Goal: Task Accomplishment & Management: Manage account settings

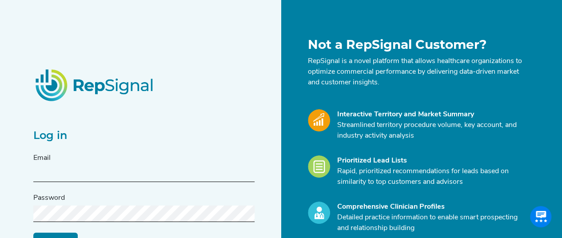
drag, startPoint x: 75, startPoint y: 178, endPoint x: 80, endPoint y: 174, distance: 6.7
click at [75, 178] on input "text" at bounding box center [143, 174] width 221 height 16
click at [61, 171] on input "text" at bounding box center [143, 174] width 221 height 16
paste input "orrin.shelton@medtronic.com"
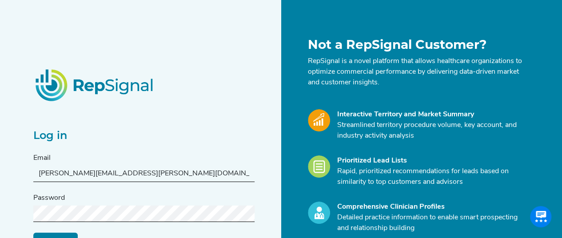
type input "orrin.shelton@medtronic.com"
click at [11, 181] on div "Log in Email orrin.shelton@medtronic.com Password Log in Reset My Password Not …" at bounding box center [281, 177] width 562 height 354
click at [116, 202] on div "Password" at bounding box center [143, 207] width 221 height 29
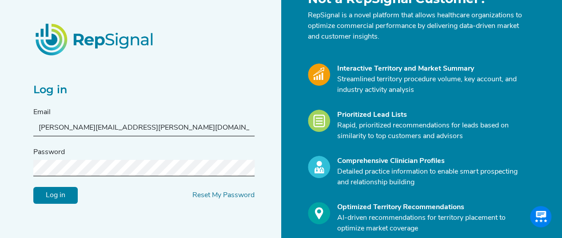
scroll to position [89, 0]
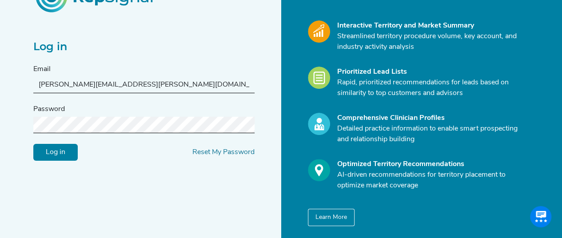
click at [58, 149] on input "Log in" at bounding box center [55, 152] width 44 height 17
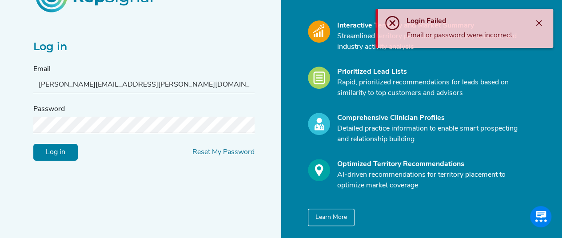
click at [0, 124] on div "Log in Email orrin.shelton@medtronic.com Password Log in Reset My Password Not …" at bounding box center [281, 88] width 562 height 354
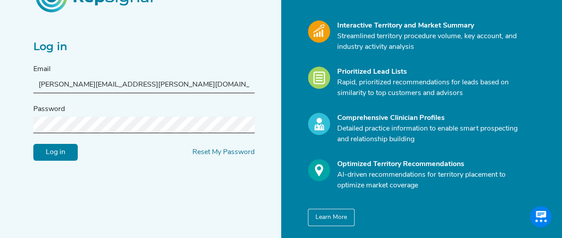
click at [0, 130] on div "Log in Email orrin.shelton@medtronic.com Password Log in Reset My Password Not …" at bounding box center [281, 88] width 562 height 354
click at [272, 48] on div "Log in Email orrin.shelton@medtronic.com Password Log in Reset My Password" at bounding box center [154, 87] width 253 height 278
click at [70, 87] on input "orrin.shelton@medtronic.com" at bounding box center [143, 85] width 221 height 16
drag, startPoint x: 39, startPoint y: 85, endPoint x: 84, endPoint y: 87, distance: 45.4
click at [39, 85] on input "orrin.shelton@medtronic.com" at bounding box center [143, 85] width 221 height 16
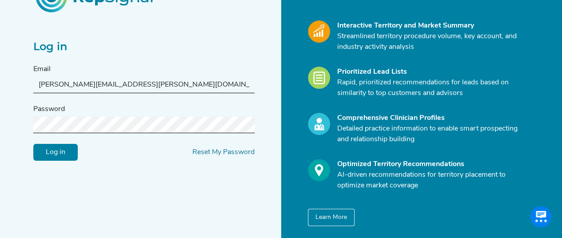
click at [154, 80] on input "orrin.shelton@medtronic.com" at bounding box center [143, 85] width 221 height 16
click at [0, 124] on div "Log in Email orrin.shelton@medtronic.com Password Log in Reset My Password Not …" at bounding box center [281, 88] width 562 height 354
click at [54, 154] on input "Log in" at bounding box center [55, 152] width 44 height 17
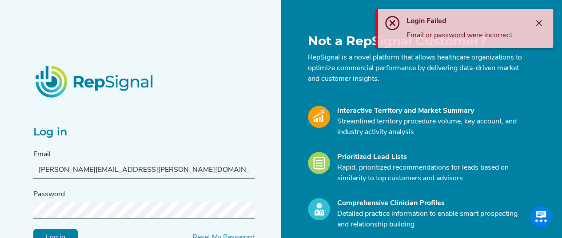
scroll to position [0, 0]
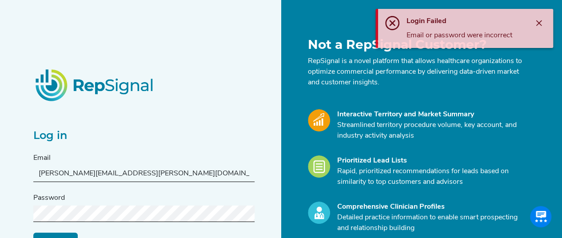
drag, startPoint x: 49, startPoint y: 166, endPoint x: 41, endPoint y: 169, distance: 8.8
click at [48, 166] on input "orrin.shelton@medtronic.com" at bounding box center [143, 174] width 221 height 16
click at [33, 174] on input "orrin.shelton@medtronic.com" at bounding box center [143, 174] width 221 height 16
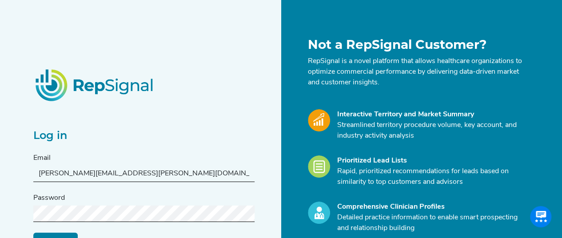
drag, startPoint x: 38, startPoint y: 174, endPoint x: 53, endPoint y: 168, distance: 15.8
click at [38, 174] on input "orrin.shelton@medtronic.com" at bounding box center [143, 174] width 221 height 16
drag, startPoint x: 155, startPoint y: 173, endPoint x: 0, endPoint y: 177, distance: 154.8
click at [0, 177] on div "Log in Email orrin.shelton@medtronic.com Password Log in Reset My Password Not …" at bounding box center [281, 177] width 562 height 354
click at [0, 217] on div "Log in Email orrin.shelton@medtronic.com Password Log in Reset My Password Not …" at bounding box center [281, 177] width 562 height 354
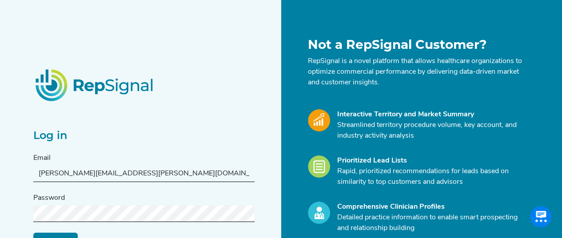
click at [50, 233] on input "Log in" at bounding box center [55, 241] width 44 height 17
click at [61, 230] on form "Email orrin.shelton@medtronic.com Password Log in Reset My Password" at bounding box center [143, 201] width 221 height 97
click at [60, 233] on input "Log in" at bounding box center [55, 241] width 44 height 17
click at [55, 235] on input "Log in" at bounding box center [55, 241] width 44 height 17
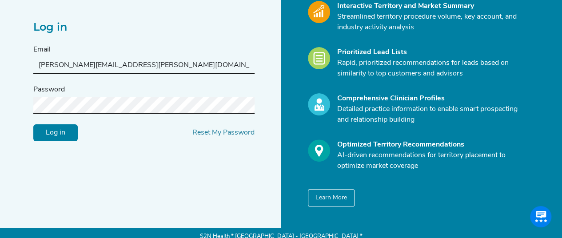
scroll to position [116, 0]
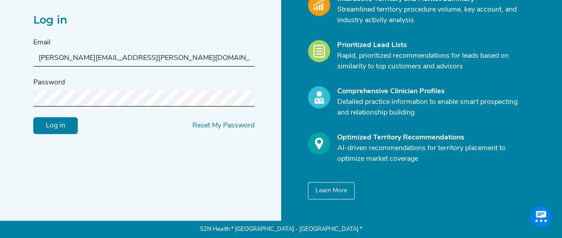
drag, startPoint x: 141, startPoint y: 57, endPoint x: 0, endPoint y: 48, distance: 140.8
click at [0, 48] on div "Log in Email [PERSON_NAME][EMAIL_ADDRESS][PERSON_NAME][DOMAIN_NAME] Password Lo…" at bounding box center [281, 61] width 562 height 354
drag, startPoint x: 31, startPoint y: 31, endPoint x: 32, endPoint y: 20, distance: 10.8
click at [31, 31] on div "Log in Email orrin.shelton@medtronic.com Password Log in Reset My Password" at bounding box center [154, 61] width 253 height 278
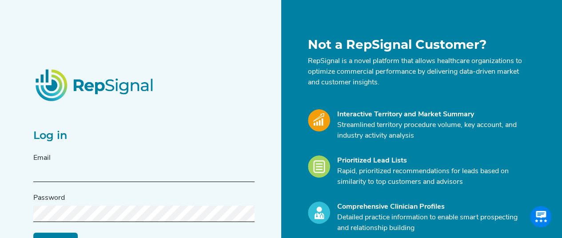
click at [96, 171] on input "text" at bounding box center [143, 174] width 221 height 16
paste input "orrin.shelton@medtronic.com"
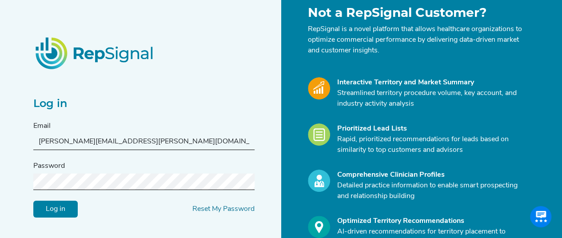
scroll to position [44, 0]
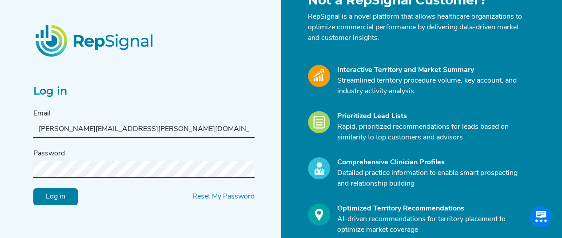
click at [37, 131] on input "orrin.shelton@medtronic.com" at bounding box center [143, 129] width 221 height 16
click at [182, 123] on input "orrin.shelton@medtronic.com" at bounding box center [143, 129] width 221 height 16
click at [36, 130] on input "orrin.shelton@medtronic.com" at bounding box center [143, 129] width 221 height 16
click at [167, 129] on input "orrin.shelton@medtronic.com" at bounding box center [143, 129] width 221 height 16
type input "orrin.shelton@medtronic.com"
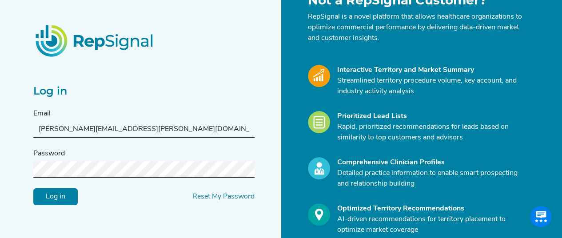
click at [0, 170] on div "Log in Email orrin.shelton@medtronic.com Password Log in Reset My Password Not …" at bounding box center [281, 133] width 562 height 354
click at [62, 199] on input "Log in" at bounding box center [55, 196] width 44 height 17
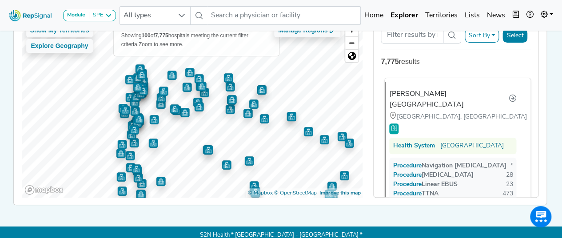
click at [432, 91] on div "[PERSON_NAME][GEOGRAPHIC_DATA]" at bounding box center [449, 99] width 119 height 21
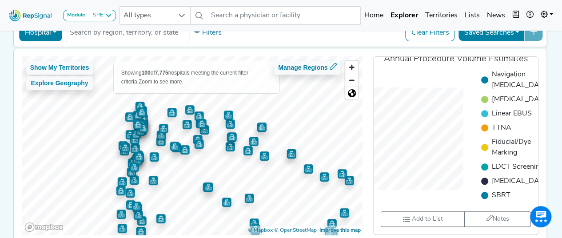
scroll to position [89, 0]
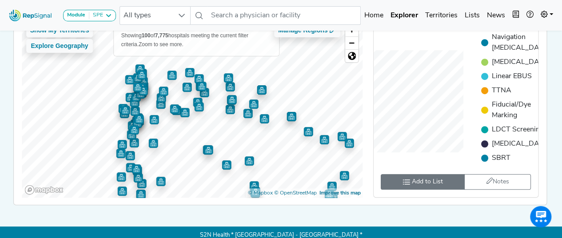
click at [432, 187] on span "Add to List" at bounding box center [427, 181] width 31 height 9
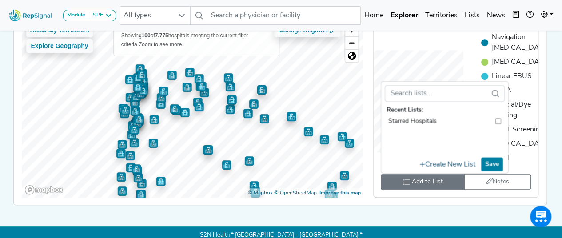
click at [447, 168] on button "Create New List" at bounding box center [448, 164] width 64 height 15
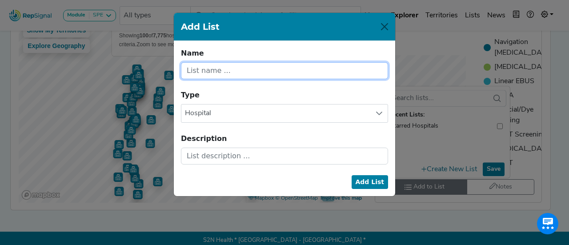
click at [221, 67] on input "text" at bounding box center [284, 70] width 207 height 17
click at [230, 72] on input "Target Hospitals" at bounding box center [284, 70] width 207 height 17
type input "Target Accounts"
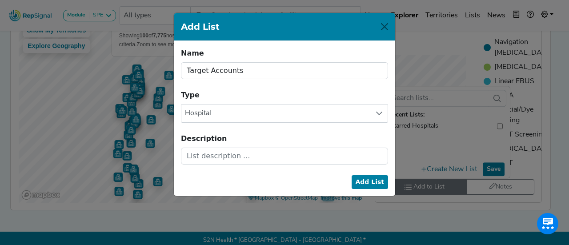
click at [372, 181] on button "Add List" at bounding box center [370, 182] width 37 height 14
checkbox input "false"
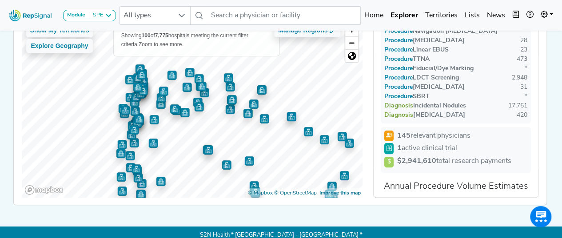
scroll to position [43, 0]
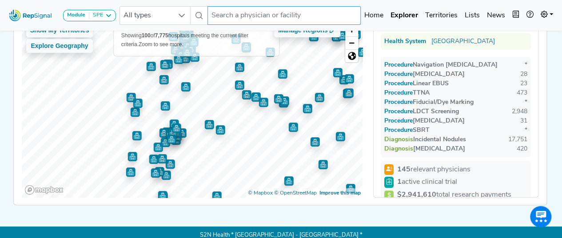
click at [223, 23] on input "text" at bounding box center [284, 15] width 153 height 19
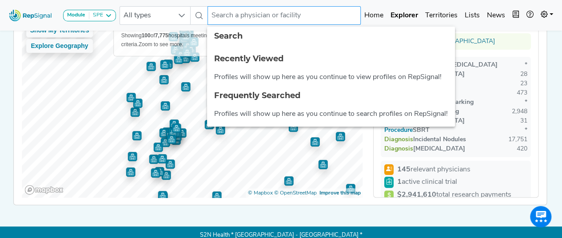
paste input "Legacy Meridian Park"
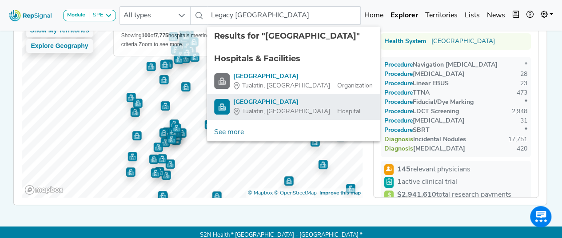
click at [265, 106] on div "[GEOGRAPHIC_DATA]" at bounding box center [296, 102] width 127 height 9
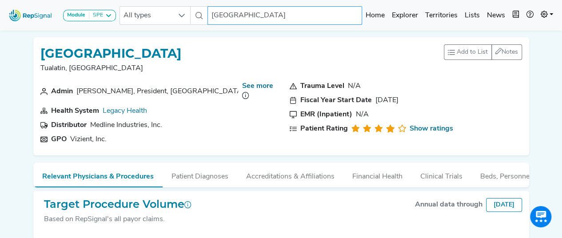
click at [229, 14] on input "[GEOGRAPHIC_DATA]" at bounding box center [285, 15] width 155 height 19
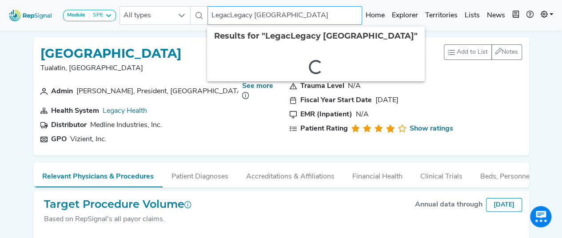
click at [302, 10] on input "LegacLegacy Meridian Parky Meridian Park Medical Center" at bounding box center [285, 15] width 155 height 19
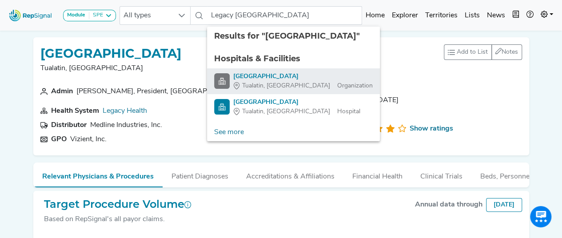
click at [281, 85] on div "Tualatin, OR" at bounding box center [285, 85] width 104 height 9
type input "Legacy Meridian Park Hospital"
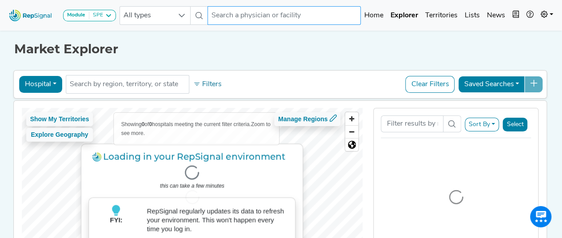
click at [242, 16] on input "text" at bounding box center [284, 15] width 153 height 19
paste input "Legacy [GEOGRAPHIC_DATA]"
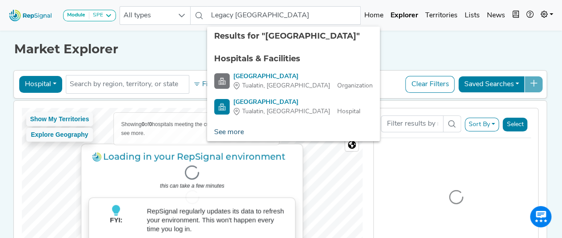
click at [226, 132] on link "See more" at bounding box center [229, 133] width 44 height 18
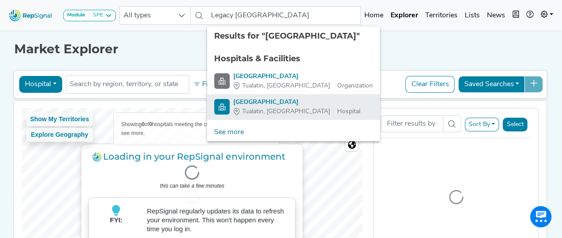
click at [261, 103] on div "[GEOGRAPHIC_DATA]" at bounding box center [296, 102] width 127 height 9
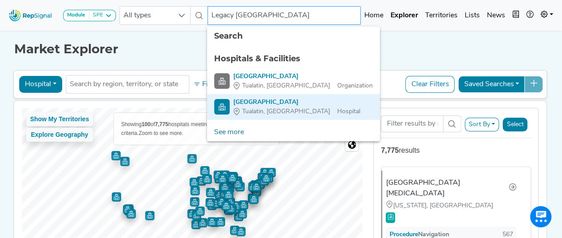
type input "[GEOGRAPHIC_DATA]"
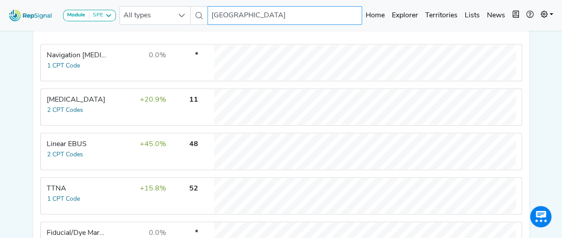
scroll to position [222, 0]
click at [113, 103] on td "+20.9%" at bounding box center [138, 107] width 58 height 36
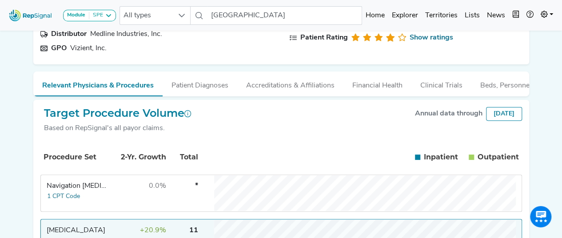
scroll to position [0, 0]
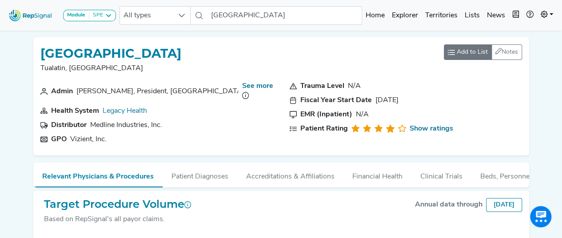
click at [463, 56] on span "Add to List" at bounding box center [472, 52] width 31 height 9
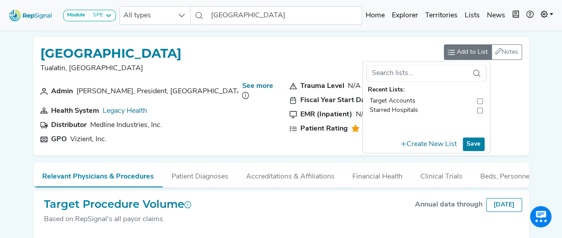
click at [479, 100] on input "toolbar" at bounding box center [480, 100] width 6 height 9
checkbox input "true"
checkbox input "false"
click at [473, 142] on button "Save" at bounding box center [474, 144] width 22 height 14
click at [265, 13] on input "[GEOGRAPHIC_DATA]" at bounding box center [285, 15] width 155 height 19
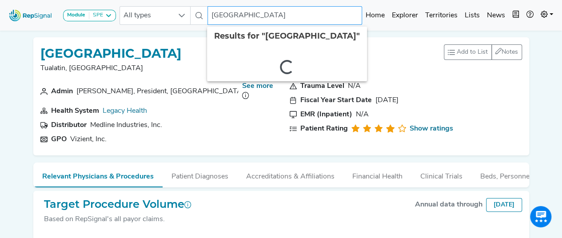
click at [265, 13] on input "Legacy Meridian Park Medical Center" at bounding box center [285, 15] width 155 height 19
paste input "Vincent"
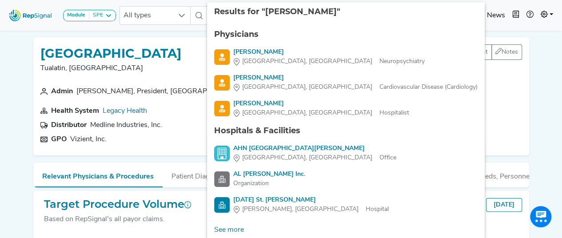
click at [151, 46] on div "Legacy Meridian Park Medical Center Tualatin, OR" at bounding box center [110, 62] width 141 height 36
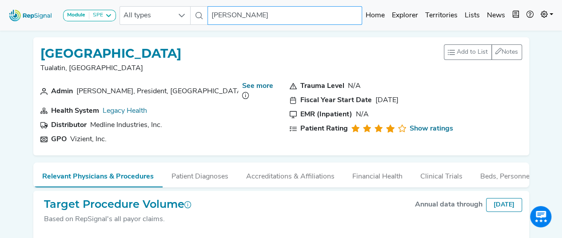
click at [262, 13] on input "Vincent" at bounding box center [285, 15] width 155 height 19
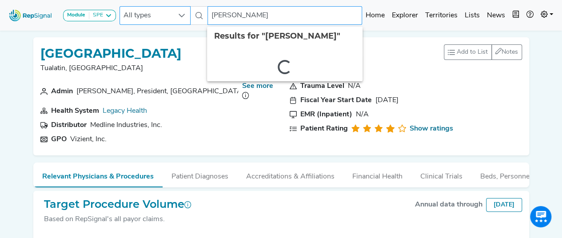
drag, startPoint x: 268, startPoint y: 14, endPoint x: 178, endPoint y: 10, distance: 89.9
click at [178, 10] on div "All types Vincent 2 results are available" at bounding box center [241, 15] width 243 height 19
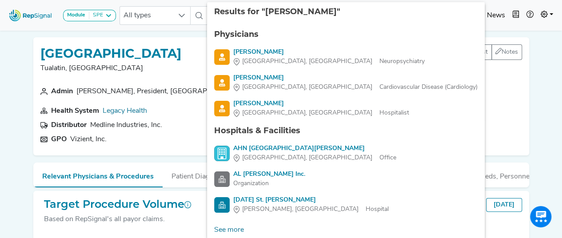
click at [178, 31] on div "Legacy Meridian Park Medical Center Tualatin, OR Add to List Recent Lists: Targ…" at bounding box center [281, 92] width 503 height 125
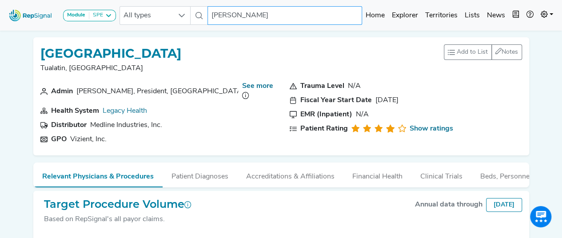
click at [227, 19] on input "Vincent" at bounding box center [285, 15] width 155 height 19
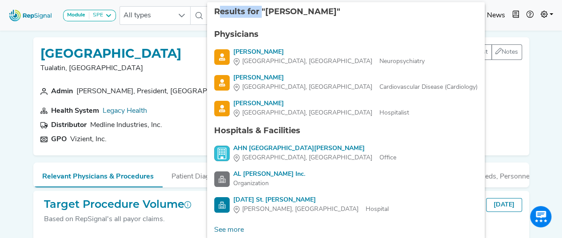
drag, startPoint x: 262, startPoint y: 15, endPoint x: 215, endPoint y: 14, distance: 46.7
click at [219, 14] on span "Results for "Vincent"" at bounding box center [277, 12] width 126 height 10
click at [293, 10] on span "Results for "Vincent"" at bounding box center [277, 12] width 126 height 10
drag, startPoint x: 271, startPoint y: 11, endPoint x: 252, endPoint y: 7, distance: 19.6
click at [252, 7] on div "Results for "Vincent"" at bounding box center [346, 11] width 278 height 19
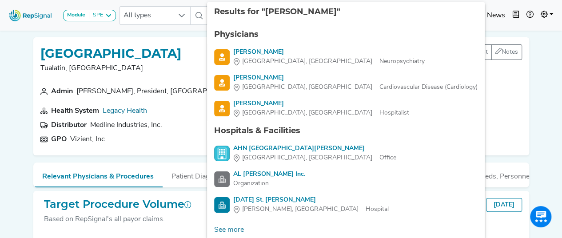
click at [120, 39] on div "Legacy Meridian Park Medical Center Tualatin, OR Add to List Recent Lists: Targ…" at bounding box center [281, 96] width 496 height 118
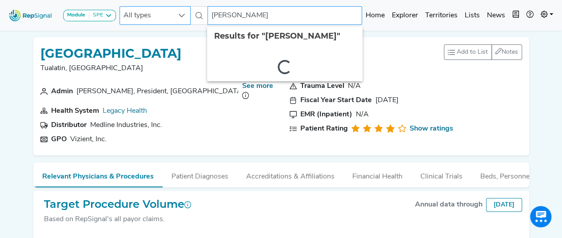
drag, startPoint x: 247, startPoint y: 14, endPoint x: 155, endPoint y: 10, distance: 92.1
click at [155, 10] on div "All types Vincent 2 results are available" at bounding box center [241, 15] width 243 height 19
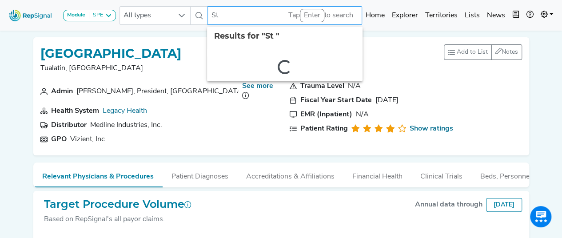
type input "S"
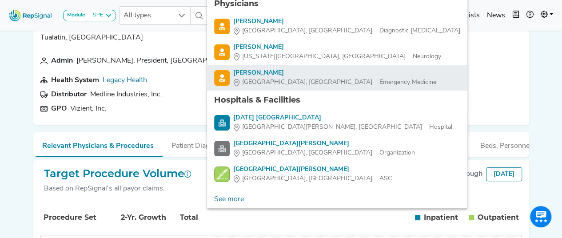
scroll to position [44, 0]
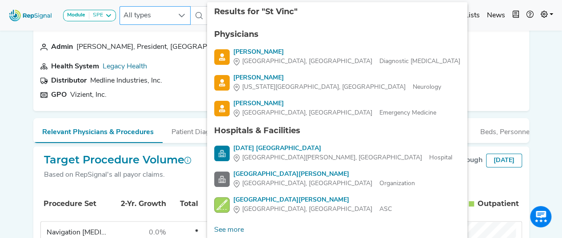
drag, startPoint x: 257, startPoint y: 16, endPoint x: 170, endPoint y: 15, distance: 87.6
click at [170, 15] on div "All types St Vinc 8 results are available" at bounding box center [241, 15] width 243 height 19
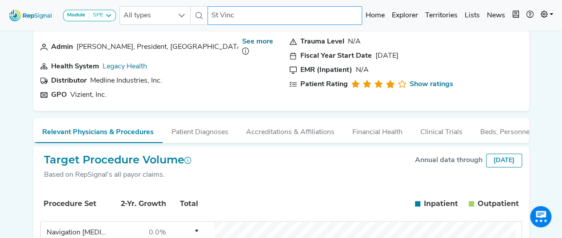
paste input "Vincent"
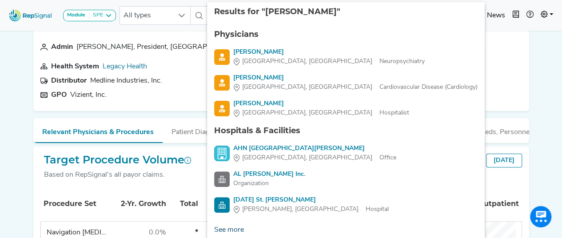
click at [223, 230] on link "See more" at bounding box center [229, 230] width 44 height 18
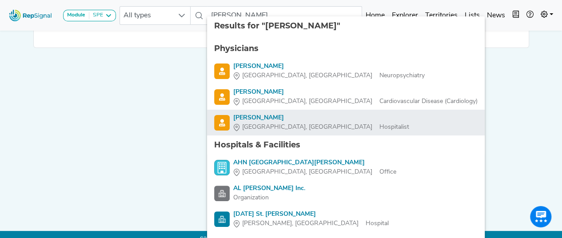
scroll to position [46, 0]
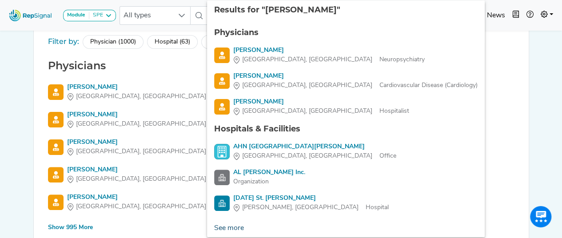
click at [230, 229] on link "See more" at bounding box center [229, 229] width 44 height 18
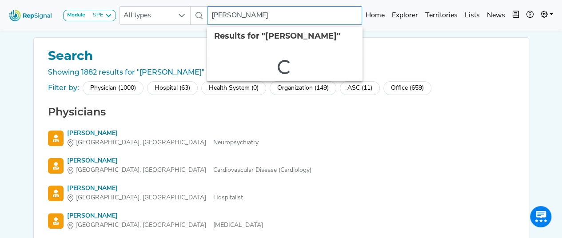
click at [246, 23] on input "Vincent" at bounding box center [285, 15] width 155 height 19
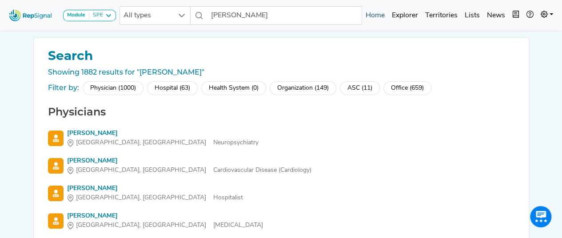
click at [371, 16] on link "Home" at bounding box center [375, 16] width 26 height 18
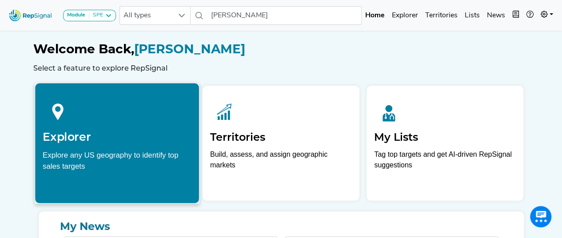
click at [86, 165] on div "Explore any US geography to identify top sales targets" at bounding box center [117, 160] width 149 height 22
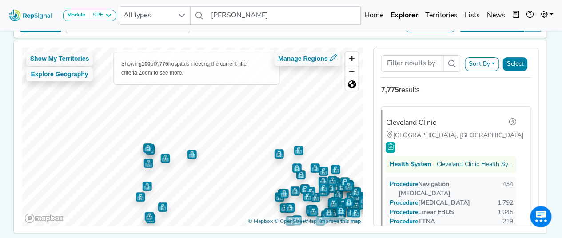
scroll to position [99, 0]
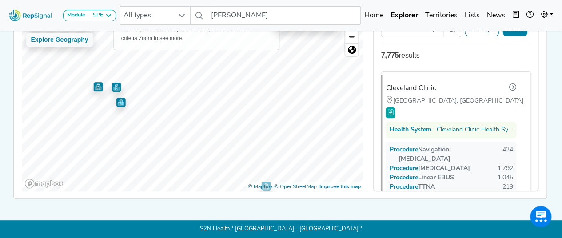
click at [121, 31] on div "Show My Territories Explore Geography Showing 100 of 7,775 hospitals meeting th…" at bounding box center [192, 102] width 341 height 179
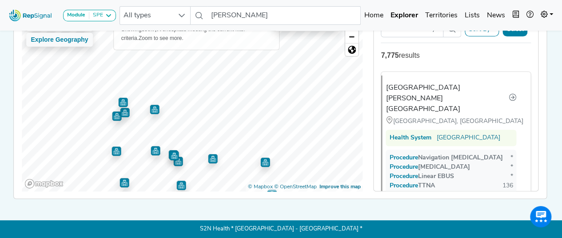
click at [152, 193] on div "Show My Territories Explore Geography Showing 35 of 7,775 hospitals meeting the…" at bounding box center [280, 102] width 542 height 193
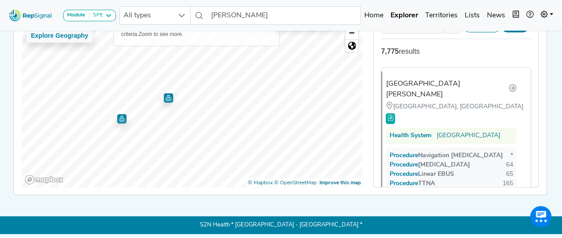
click at [166, 99] on img "Map marker" at bounding box center [168, 97] width 9 height 9
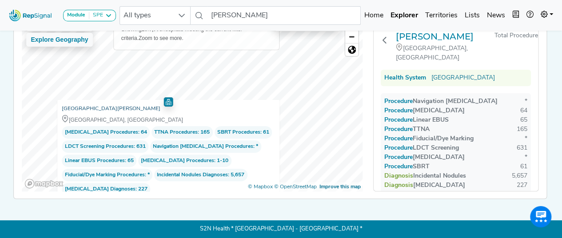
click at [114, 104] on link "Providence St. Vincent Medical Center" at bounding box center [111, 108] width 99 height 9
click at [259, 24] on input "Vincent" at bounding box center [284, 15] width 153 height 19
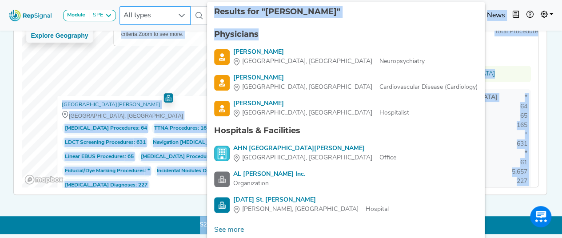
drag, startPoint x: 259, startPoint y: 24, endPoint x: 178, endPoint y: 17, distance: 81.2
click at [178, 17] on body "Module SPE Bronchoscopy Disposable Bronchoscope SBRT SPE TTNA Thoracic Surgery …" at bounding box center [281, 67] width 562 height 333
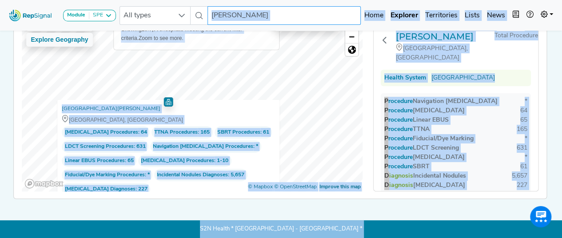
click at [224, 14] on input "Vincent" at bounding box center [284, 15] width 153 height 19
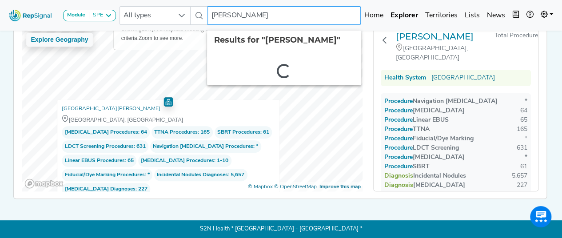
click at [224, 14] on input "Vincent" at bounding box center [284, 15] width 153 height 19
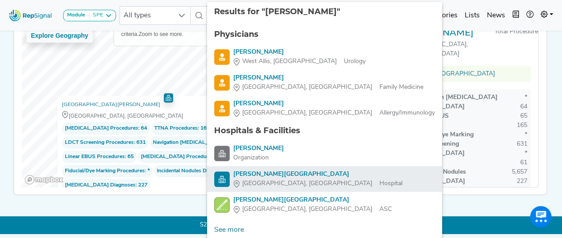
click at [262, 187] on span "[GEOGRAPHIC_DATA], [GEOGRAPHIC_DATA]" at bounding box center [307, 183] width 130 height 9
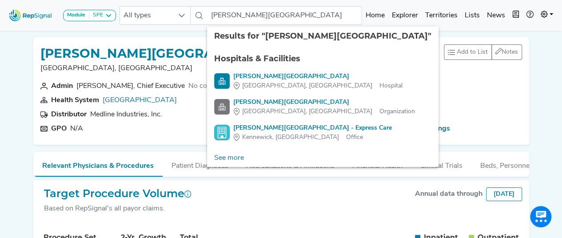
click at [245, 25] on div "Module SPE Bronchoscopy Disposable Bronchoscope SBRT SPE TTNA Thoracic Surgery …" at bounding box center [281, 16] width 562 height 24
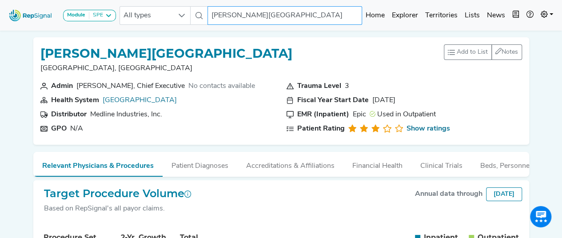
click at [264, 8] on input "[PERSON_NAME][GEOGRAPHIC_DATA]" at bounding box center [285, 15] width 155 height 19
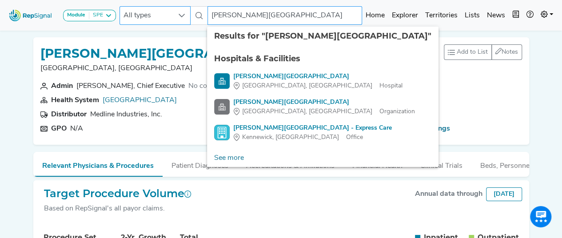
drag, startPoint x: 270, startPoint y: 16, endPoint x: 158, endPoint y: 12, distance: 112.6
click at [158, 12] on div "All types Kadlec Regional Medical Center 4 results are available" at bounding box center [241, 15] width 243 height 19
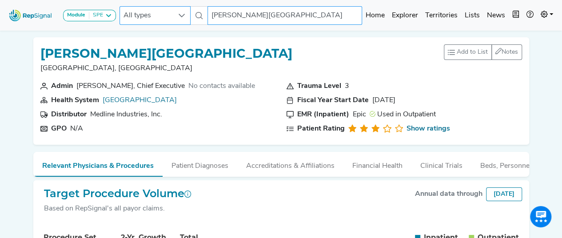
drag, startPoint x: 319, startPoint y: 22, endPoint x: 169, endPoint y: 21, distance: 150.3
click at [169, 21] on div "All types Kadlec Regional Medical Center No results found" at bounding box center [241, 15] width 243 height 19
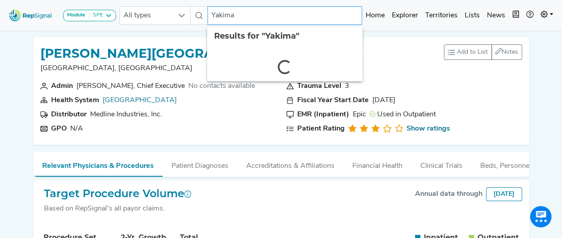
click at [255, 14] on input "Yakima" at bounding box center [285, 15] width 155 height 19
drag, startPoint x: 255, startPoint y: 14, endPoint x: 157, endPoint y: 30, distance: 99.5
click at [157, 30] on nav "Module SPE Bronchoscopy Disposable Bronchoscope SBRT SPE TTNA Thoracic Surgery …" at bounding box center [281, 15] width 562 height 31
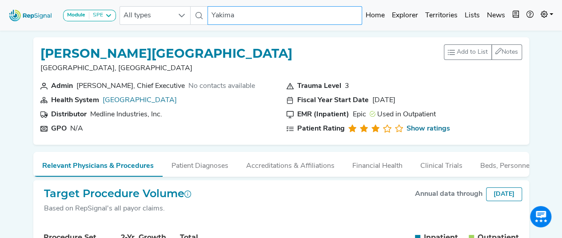
paste input "775.8 km"
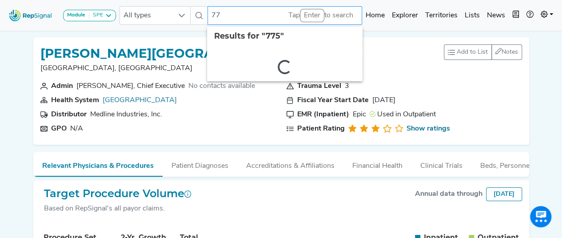
type input "7"
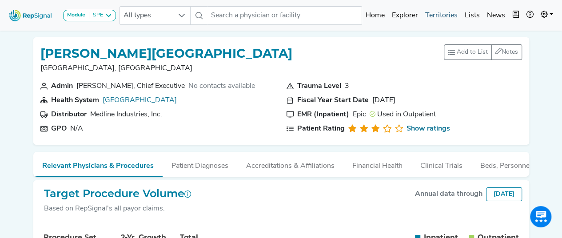
click at [434, 11] on link "Territories" at bounding box center [442, 16] width 40 height 18
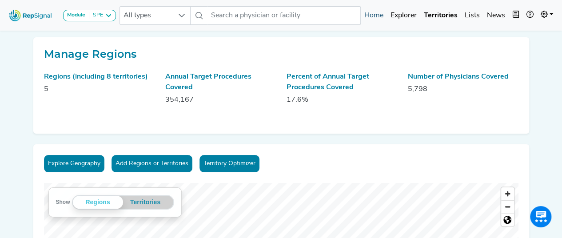
click at [377, 16] on link "Home" at bounding box center [374, 16] width 26 height 18
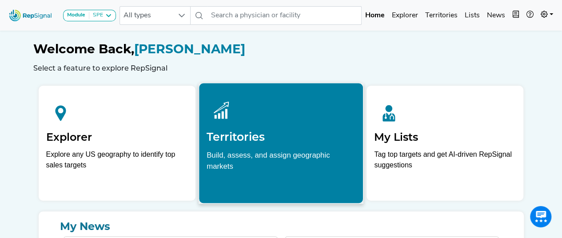
click at [288, 158] on p "Build, assess, and assign geographic markets" at bounding box center [281, 163] width 149 height 28
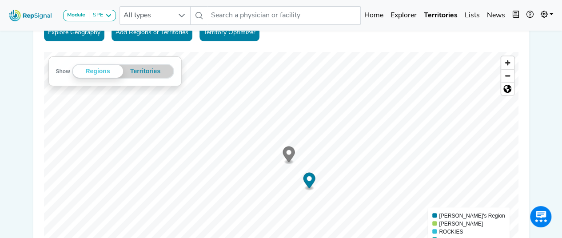
scroll to position [56, 3]
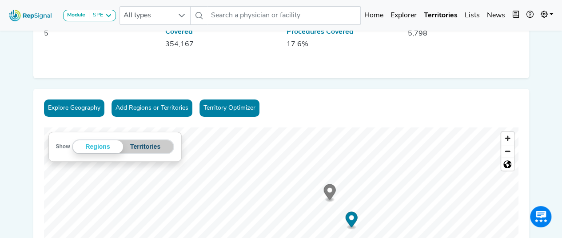
click at [152, 147] on div "Show Regions Territories Regions Matt's Region RJ Konsler ROCKIES Unassigned © …" at bounding box center [281, 239] width 475 height 222
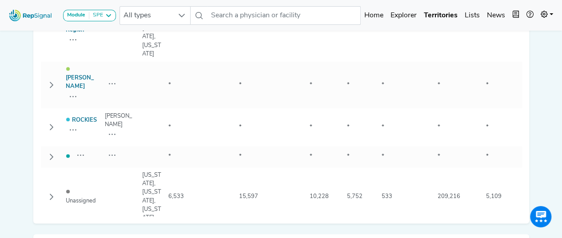
scroll to position [499, 3]
click at [71, 174] on td "Unassigned" at bounding box center [81, 196] width 39 height 58
click at [52, 189] on button "Row Collapsed" at bounding box center [51, 196] width 14 height 14
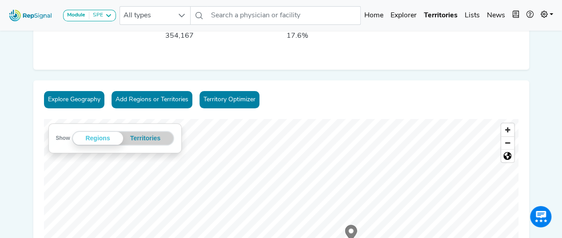
scroll to position [55, 3]
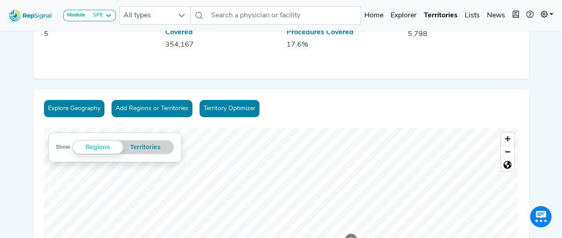
click at [148, 106] on button "Add Regions or Territories" at bounding box center [152, 108] width 81 height 17
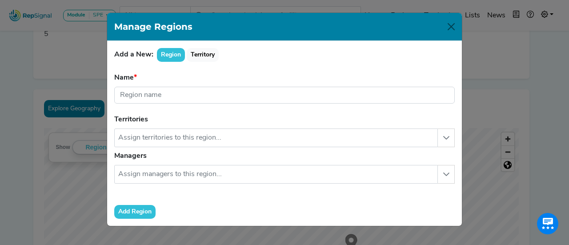
click at [203, 64] on div "Add a New: Region Territory Name Region name is required. Territories No result…" at bounding box center [284, 133] width 355 height 185
click at [204, 56] on button "Territory" at bounding box center [203, 55] width 32 height 14
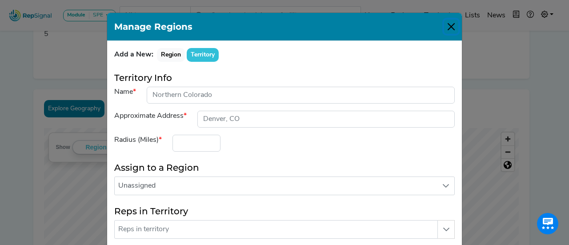
click at [449, 26] on button "Close" at bounding box center [451, 27] width 14 height 14
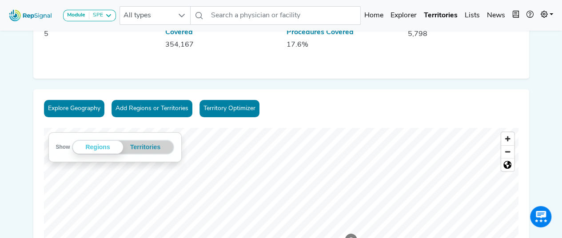
drag, startPoint x: 28, startPoint y: 112, endPoint x: 25, endPoint y: 196, distance: 83.2
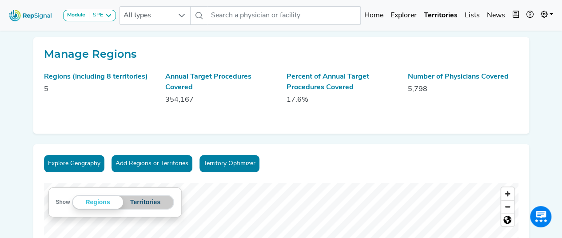
click at [140, 208] on button "Territories" at bounding box center [145, 202] width 45 height 13
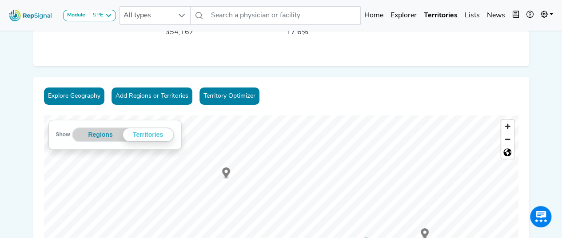
scroll to position [68, 0]
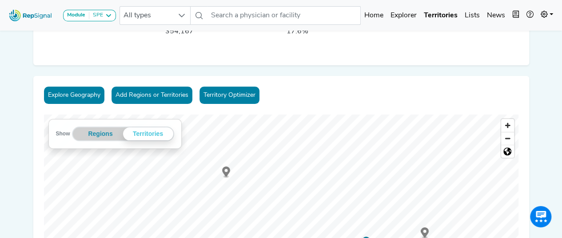
click at [225, 174] on icon "Map marker" at bounding box center [226, 172] width 8 height 10
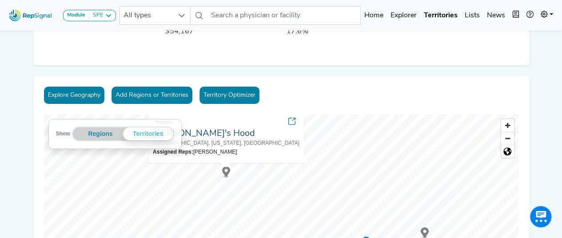
click at [212, 133] on link "[PERSON_NAME]'s Hood" at bounding box center [204, 133] width 102 height 9
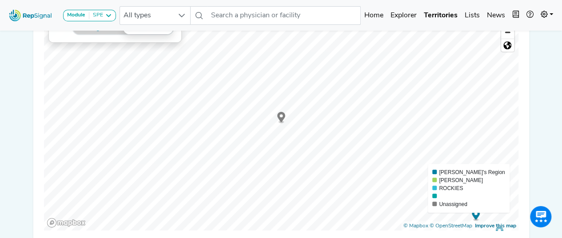
scroll to position [174, 0]
click at [281, 119] on icon "Map marker" at bounding box center [281, 117] width 8 height 10
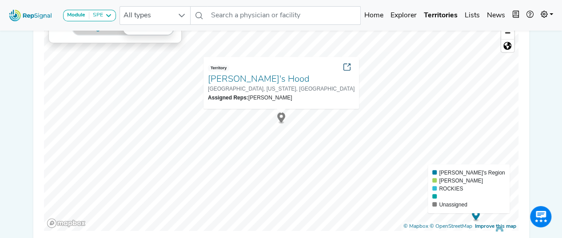
click at [344, 67] on icon at bounding box center [347, 67] width 7 height 7
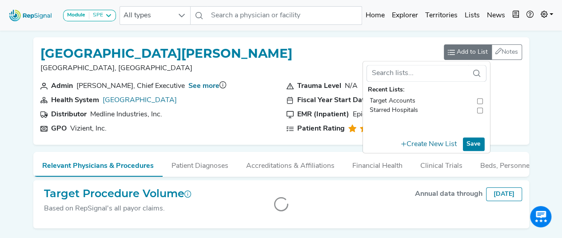
click at [477, 103] on li "Target Accounts" at bounding box center [426, 100] width 120 height 9
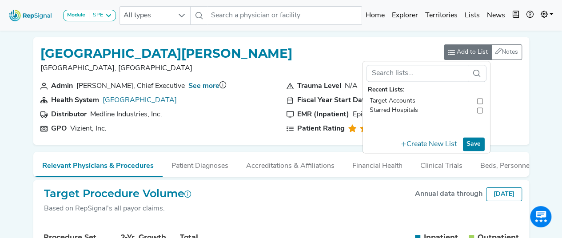
click at [479, 100] on input "toolbar" at bounding box center [480, 100] width 6 height 9
checkbox input "true"
checkbox input "false"
click at [470, 145] on button "Save" at bounding box center [474, 144] width 22 height 14
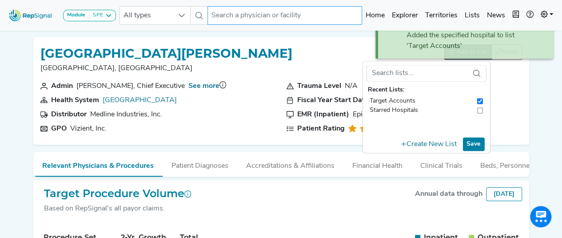
click at [234, 23] on input "text" at bounding box center [285, 15] width 155 height 19
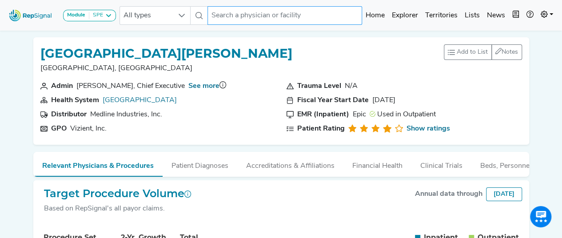
click at [235, 17] on input "text" at bounding box center [285, 15] width 155 height 19
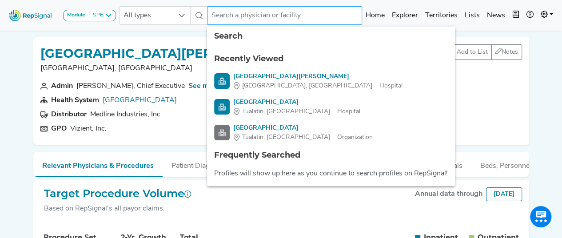
paste input "Emmanuel Medical Center"
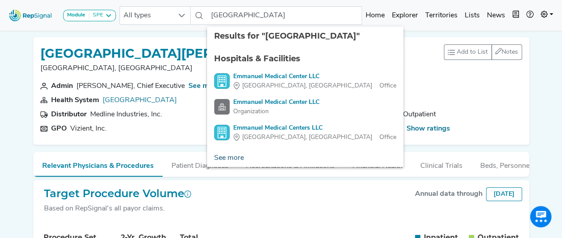
click at [224, 156] on link "See more" at bounding box center [229, 158] width 44 height 18
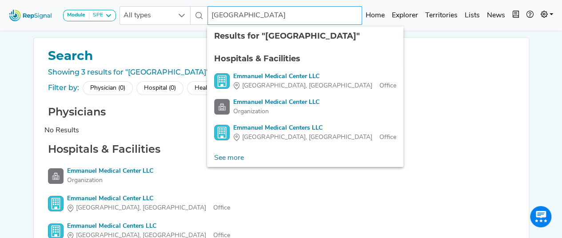
drag, startPoint x: 245, startPoint y: 16, endPoint x: 333, endPoint y: 16, distance: 88.5
click at [333, 16] on input "Emmanuel Medical Center" at bounding box center [285, 15] width 155 height 19
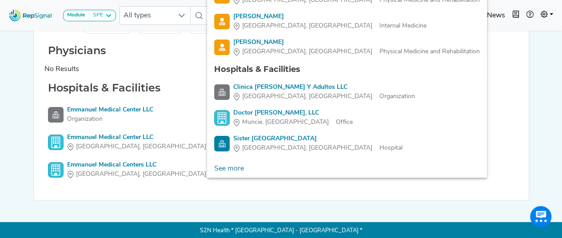
scroll to position [62, 0]
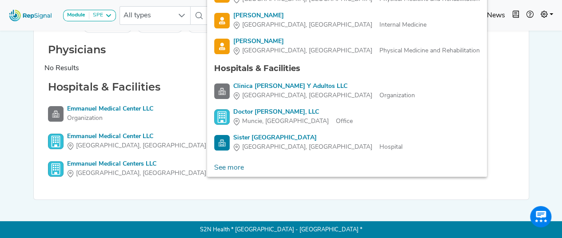
type input "Emmanuel"
click at [229, 167] on div "Results for "Emmanuel" Physicians Emmanuel Achilike Houston, TX Physical Medici…" at bounding box center [347, 58] width 280 height 237
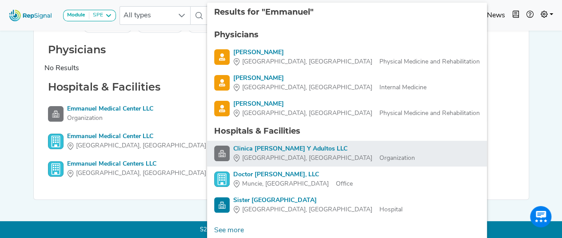
scroll to position [63, 0]
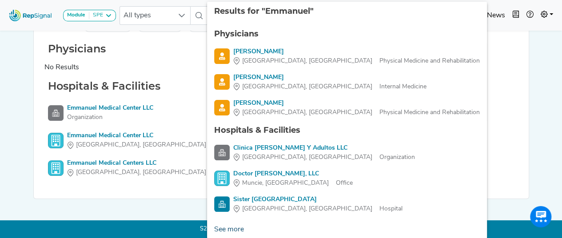
click at [232, 231] on link "See more" at bounding box center [229, 230] width 44 height 18
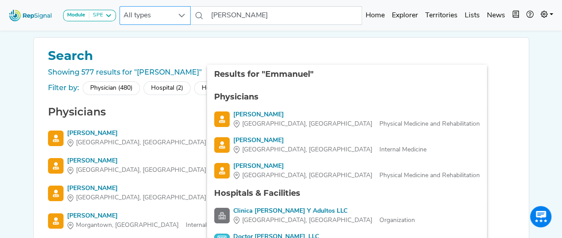
click at [181, 16] on icon at bounding box center [182, 16] width 6 height 4
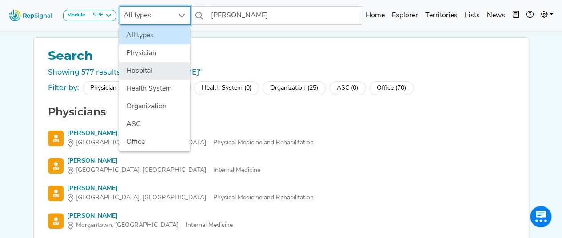
click at [141, 75] on li "Hospital" at bounding box center [154, 71] width 71 height 18
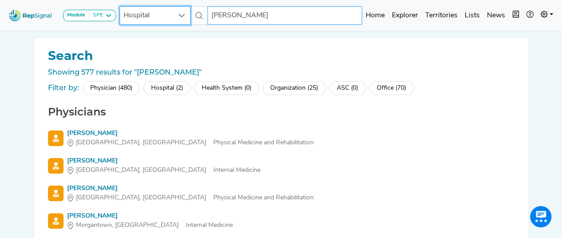
click at [253, 15] on input "Emmanuel" at bounding box center [285, 15] width 155 height 19
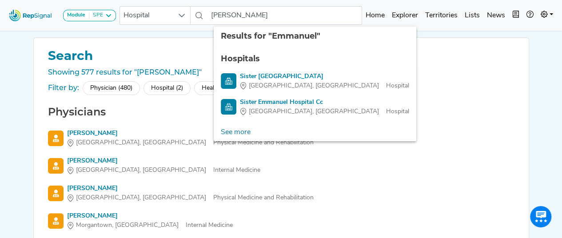
click at [63, 28] on nav "Module SPE Bronchoscopy Disposable Bronchoscope SBRT SPE TTNA Thoracic Surgery …" at bounding box center [281, 15] width 562 height 31
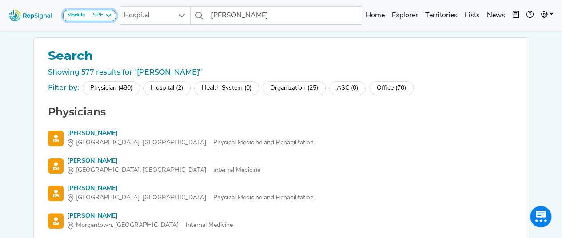
click at [110, 16] on icon at bounding box center [108, 15] width 7 height 7
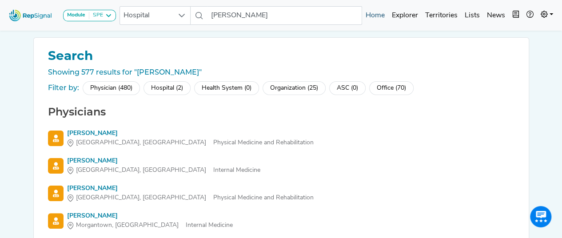
click at [375, 19] on link "Home" at bounding box center [375, 16] width 26 height 18
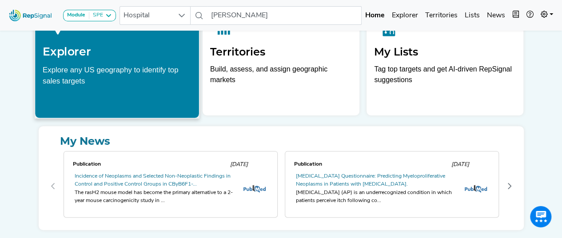
scroll to position [89, 7]
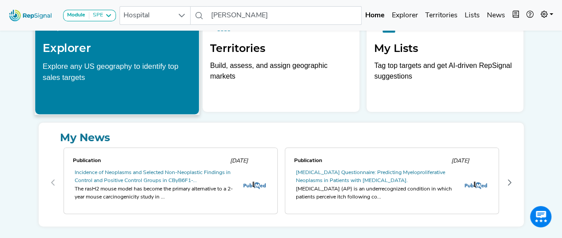
click at [105, 76] on div "Explore any US geography to identify top sales targets" at bounding box center [117, 71] width 149 height 22
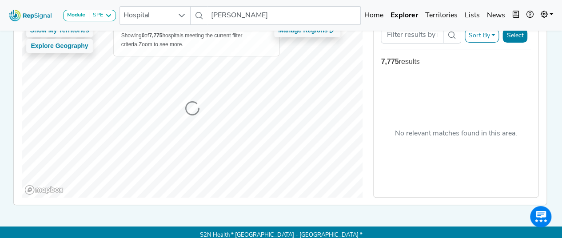
scroll to position [0, 7]
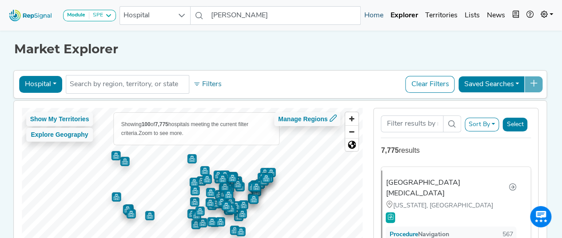
click at [361, 16] on link "Home" at bounding box center [374, 16] width 26 height 18
click at [376, 16] on link "Home" at bounding box center [374, 16] width 26 height 18
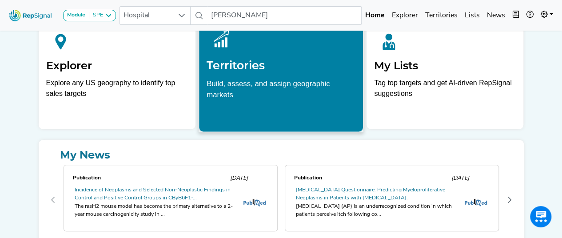
click at [247, 95] on p "Build, assess, and assign geographic markets" at bounding box center [281, 92] width 149 height 28
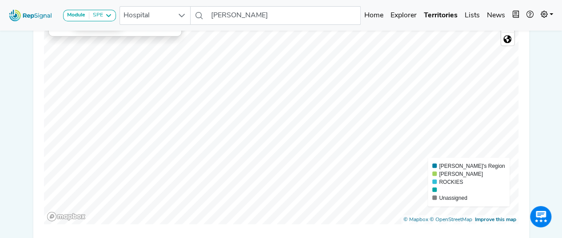
scroll to position [200, 7]
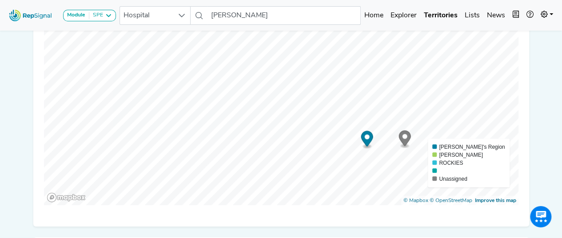
drag, startPoint x: 383, startPoint y: 154, endPoint x: 358, endPoint y: 140, distance: 28.5
click at [361, 140] on icon "Map marker" at bounding box center [367, 139] width 12 height 16
click at [365, 138] on circle "Map marker" at bounding box center [367, 136] width 5 height 5
click at [399, 139] on icon "Map marker" at bounding box center [405, 138] width 12 height 16
click at [365, 137] on circle "Map marker" at bounding box center [367, 136] width 5 height 5
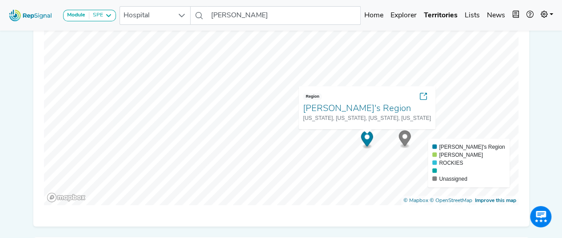
click at [365, 137] on circle "Map marker" at bounding box center [367, 136] width 5 height 5
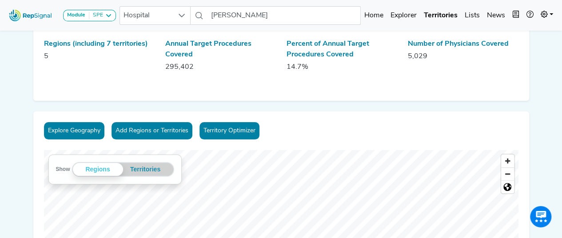
scroll to position [44, 7]
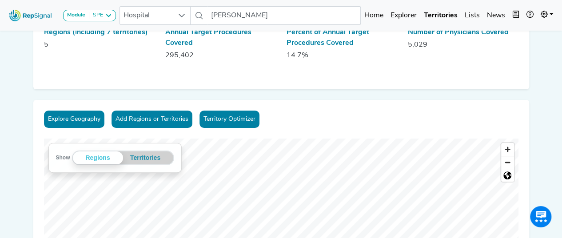
click at [147, 119] on button "Add Regions or Territories" at bounding box center [152, 119] width 81 height 17
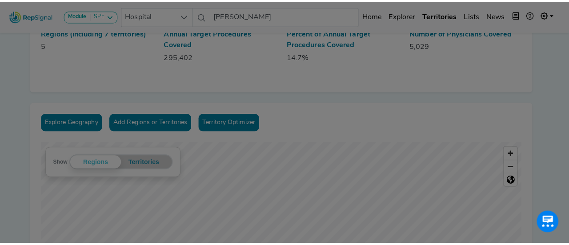
scroll to position [44, 0]
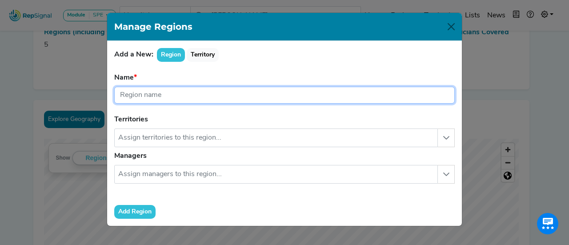
click at [165, 94] on input "text" at bounding box center [284, 95] width 341 height 17
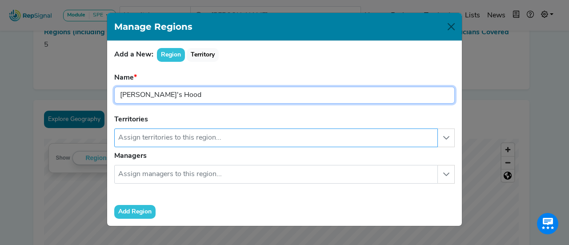
type input "[PERSON_NAME]'s Hood"
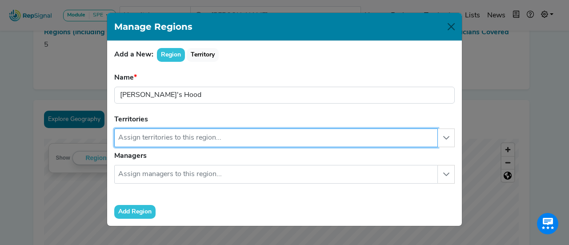
click at [188, 140] on input "text" at bounding box center [276, 138] width 324 height 19
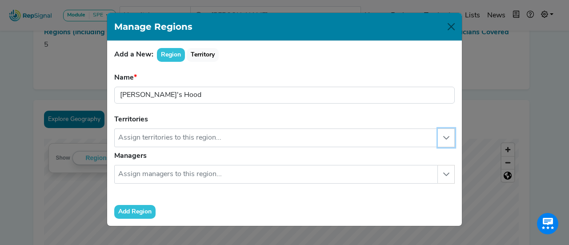
click at [446, 139] on icon "button" at bounding box center [446, 137] width 7 height 7
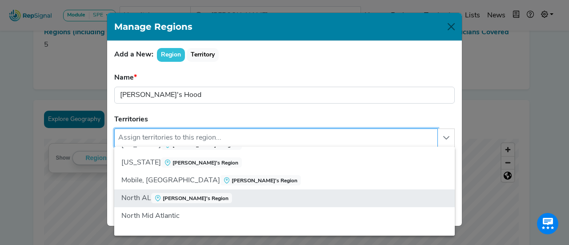
scroll to position [0, 0]
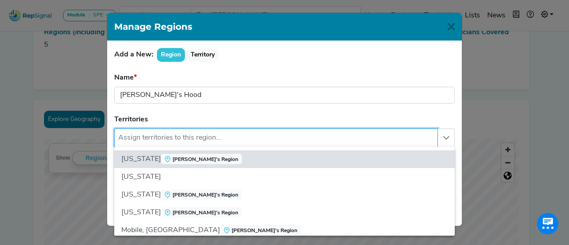
click at [172, 137] on input "text" at bounding box center [276, 138] width 324 height 19
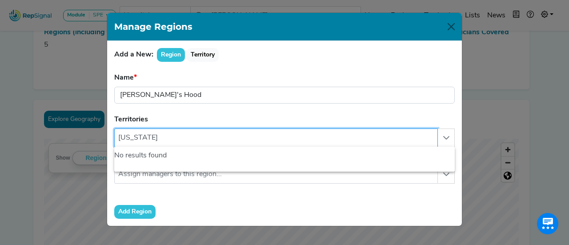
type input "washington"
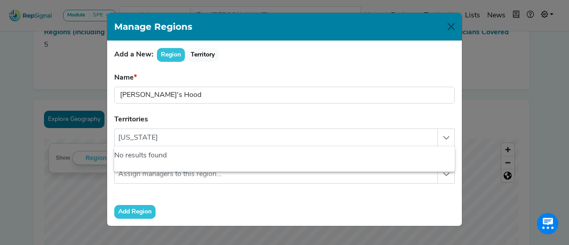
click at [263, 57] on div "Add a New: Region Territory" at bounding box center [284, 55] width 341 height 14
click at [206, 53] on button "Territory" at bounding box center [203, 55] width 32 height 14
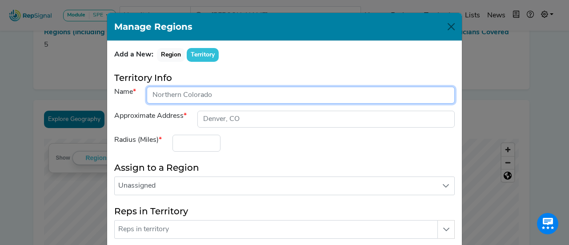
click at [226, 99] on input "input" at bounding box center [301, 95] width 308 height 17
click at [182, 97] on input "input" at bounding box center [301, 95] width 308 height 17
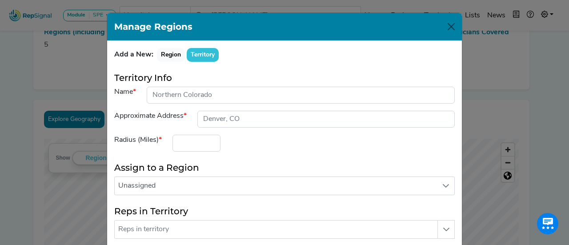
drag, startPoint x: 343, startPoint y: 28, endPoint x: 381, endPoint y: 30, distance: 37.4
click at [381, 30] on div "Manage Regions" at bounding box center [284, 27] width 355 height 28
click at [449, 30] on button "Close" at bounding box center [451, 27] width 14 height 14
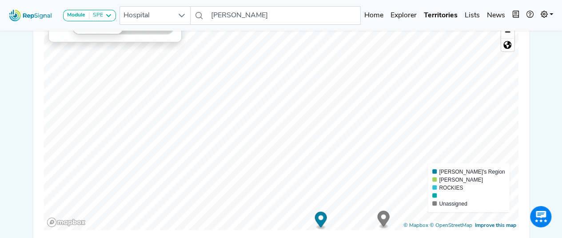
scroll to position [178, 0]
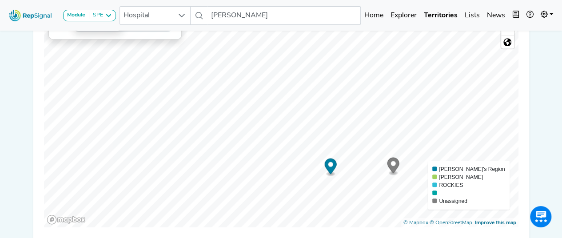
click at [391, 162] on circle "Map marker" at bounding box center [393, 163] width 5 height 5
click at [333, 167] on icon "Map marker" at bounding box center [331, 166] width 12 height 16
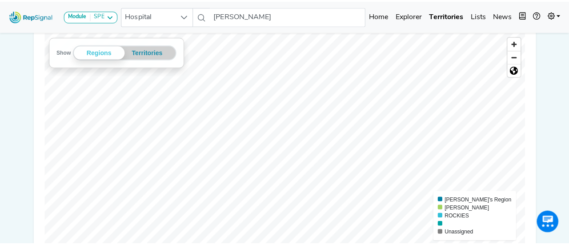
scroll to position [44, 0]
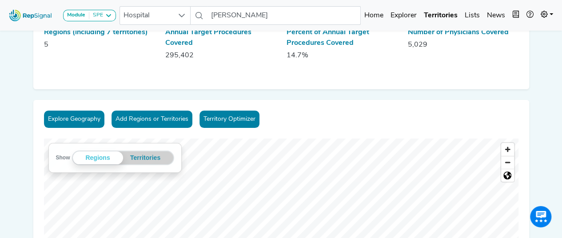
click at [157, 122] on button "Add Regions or Territories" at bounding box center [152, 119] width 81 height 17
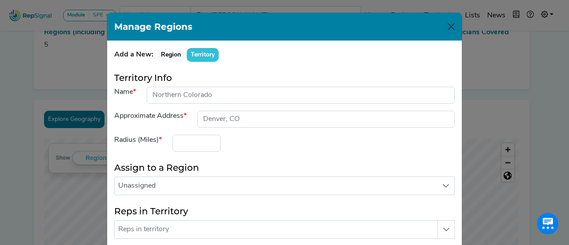
click at [203, 54] on button "Territory" at bounding box center [203, 55] width 32 height 14
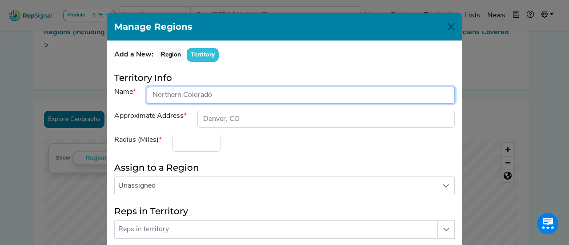
click at [200, 90] on input "input" at bounding box center [301, 95] width 308 height 17
type input "[PERSON_NAME]'s Hood"
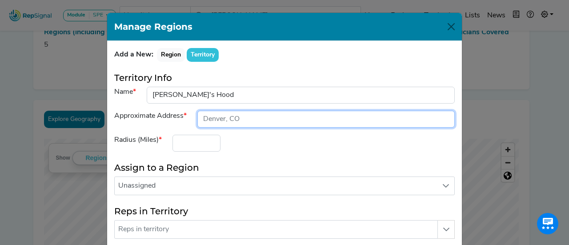
click at [260, 117] on input "input" at bounding box center [325, 119] width 257 height 17
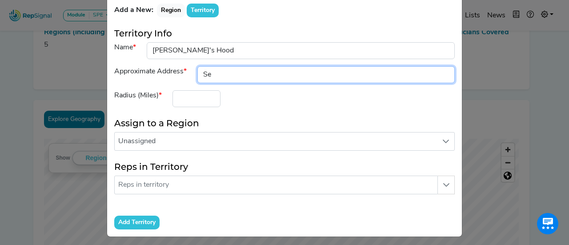
type input "S"
type input "Seattle, WA"
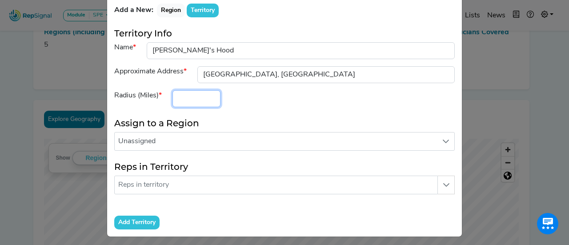
click at [184, 97] on input "number" at bounding box center [197, 98] width 48 height 17
click at [208, 93] on input "1" at bounding box center [197, 98] width 48 height 17
click at [208, 93] on input "2" at bounding box center [197, 98] width 48 height 17
click at [208, 93] on input "3" at bounding box center [197, 98] width 48 height 17
click at [208, 93] on input "4" at bounding box center [197, 98] width 48 height 17
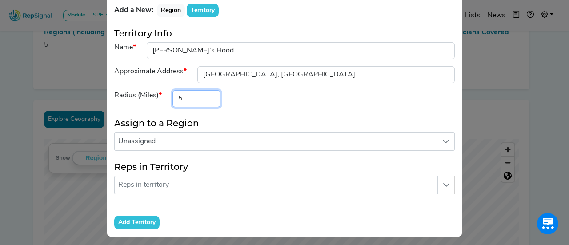
click at [208, 93] on input "5" at bounding box center [197, 98] width 48 height 17
type input "6"
click at [208, 93] on input "6" at bounding box center [197, 98] width 48 height 17
drag, startPoint x: 193, startPoint y: 99, endPoint x: 165, endPoint y: 99, distance: 28.5
click at [167, 99] on div "6" at bounding box center [196, 98] width 59 height 17
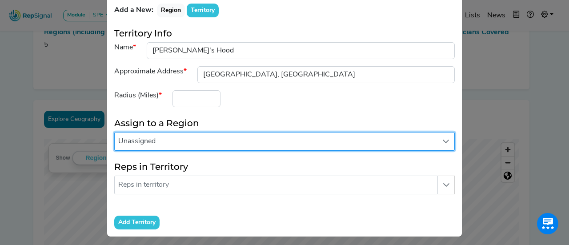
click at [174, 145] on span "Unassigned" at bounding box center [276, 142] width 323 height 18
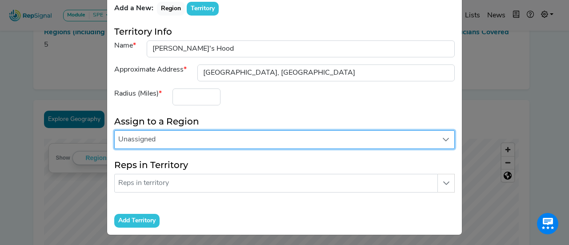
click at [199, 135] on span "Unassigned" at bounding box center [276, 140] width 323 height 18
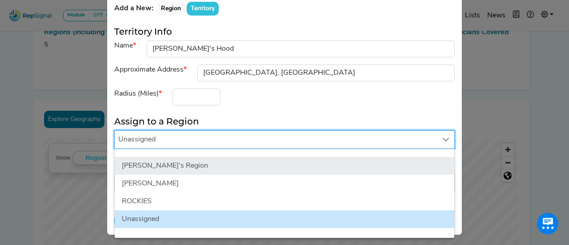
scroll to position [4, 0]
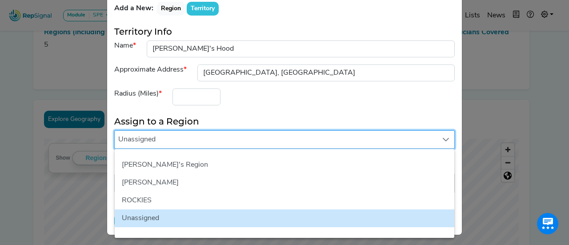
click at [246, 108] on form "Territory Info Name Approximate Address Radius (Miles) Assign to a Region Unass…" at bounding box center [284, 126] width 341 height 201
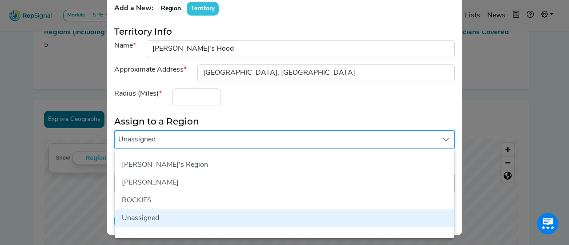
click at [166, 144] on span "Unassigned" at bounding box center [276, 140] width 323 height 18
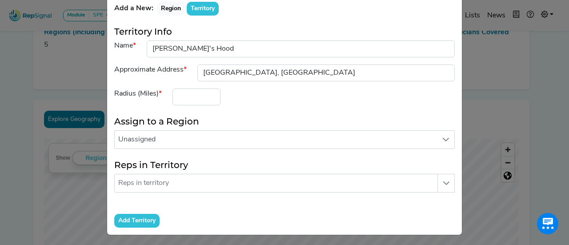
click at [261, 93] on div "Radius (Miles)" at bounding box center [284, 96] width 351 height 17
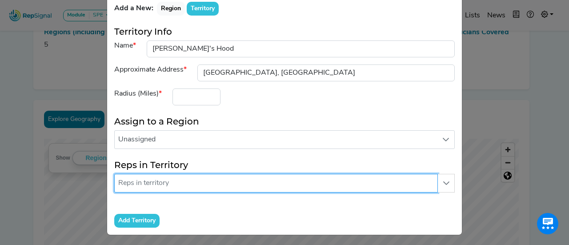
click at [177, 185] on input "text" at bounding box center [276, 183] width 324 height 19
click at [173, 181] on input "text" at bounding box center [276, 183] width 324 height 19
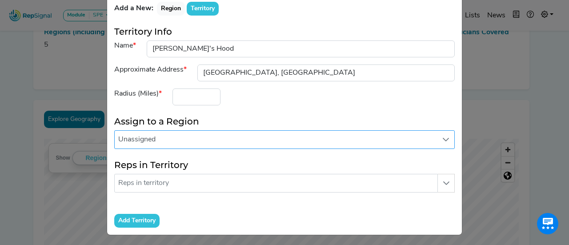
click at [233, 134] on span "Unassigned" at bounding box center [276, 140] width 323 height 18
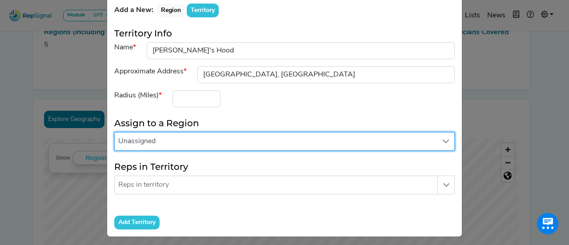
scroll to position [46, 0]
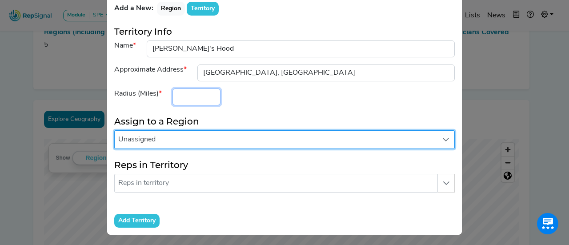
click at [201, 90] on input "number" at bounding box center [197, 96] width 48 height 17
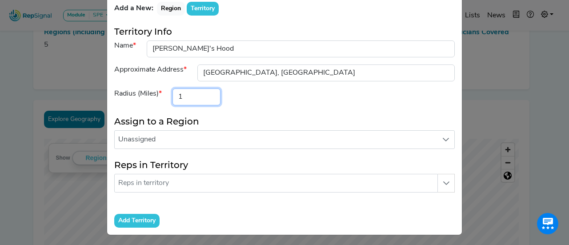
type input "1"
click at [209, 91] on input "1" at bounding box center [197, 96] width 48 height 17
click at [188, 97] on input "1" at bounding box center [197, 96] width 48 height 17
drag, startPoint x: 192, startPoint y: 97, endPoint x: 172, endPoint y: 97, distance: 20.0
click at [173, 97] on input "1" at bounding box center [197, 96] width 48 height 17
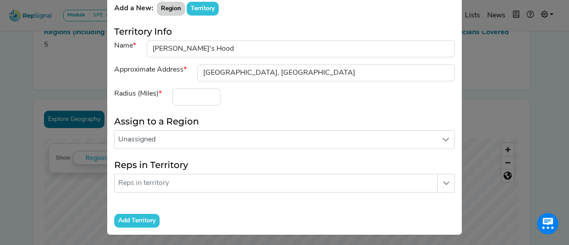
click at [172, 9] on button "Region" at bounding box center [171, 9] width 28 height 14
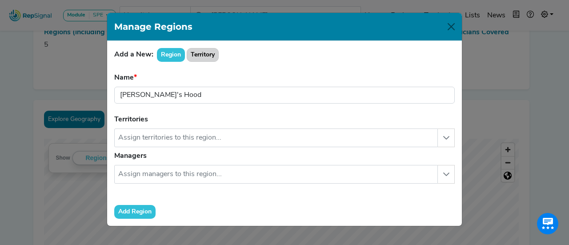
click at [200, 54] on button "Territory" at bounding box center [203, 55] width 32 height 14
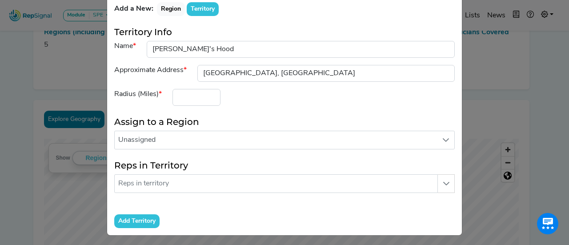
scroll to position [46, 0]
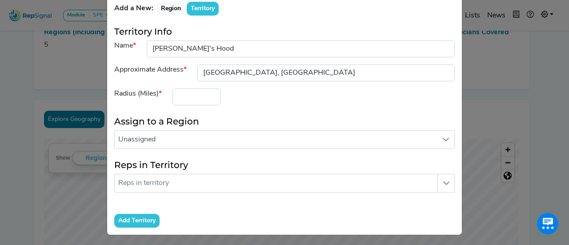
click at [241, 97] on div "Radius (Miles)" at bounding box center [284, 96] width 351 height 17
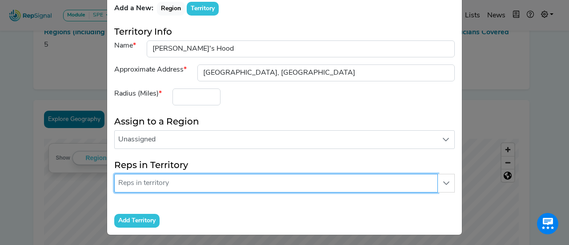
click at [275, 174] on input "text" at bounding box center [276, 183] width 324 height 19
click at [263, 177] on input "text" at bounding box center [276, 183] width 324 height 19
type input "j"
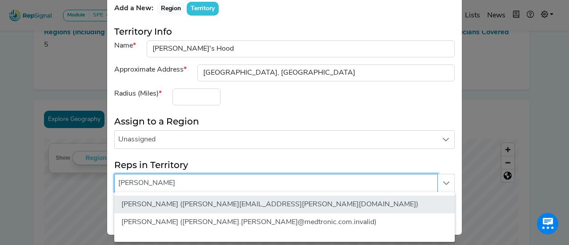
type input "Orrin"
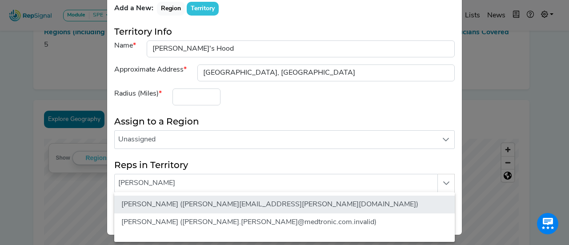
click at [201, 205] on li "Orrin Shelton (orrin.shelton@medtronic.com)" at bounding box center [284, 205] width 341 height 18
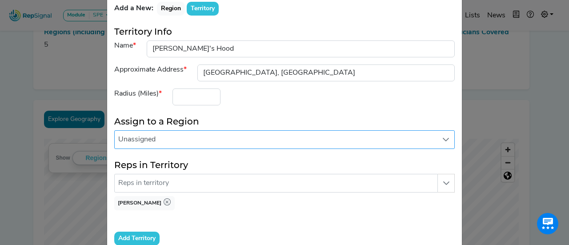
click at [233, 145] on span "Unassigned" at bounding box center [276, 140] width 323 height 18
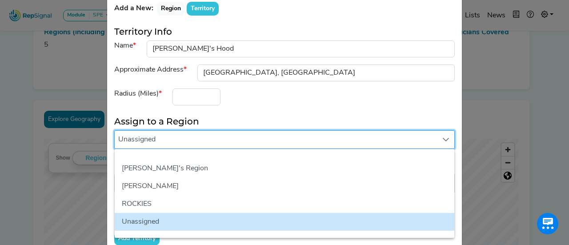
click at [291, 98] on div "Radius (Miles)" at bounding box center [284, 96] width 351 height 17
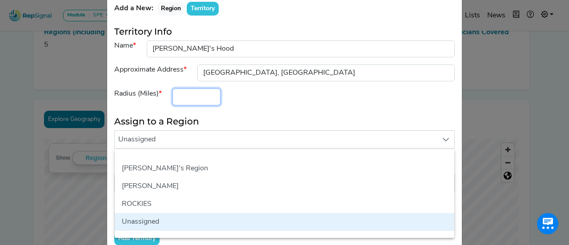
click at [295, 98] on div "Radius (Miles)" at bounding box center [284, 96] width 351 height 17
click at [300, 95] on div "Radius (Miles)" at bounding box center [284, 96] width 351 height 17
type input "500"
click at [281, 94] on div "Radius (Miles) 500" at bounding box center [284, 96] width 351 height 17
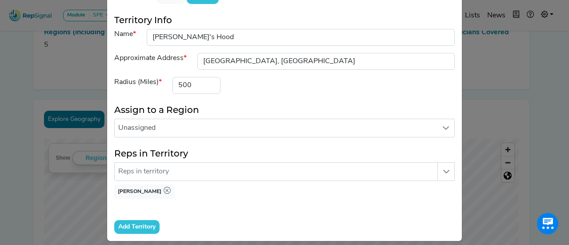
scroll to position [64, 0]
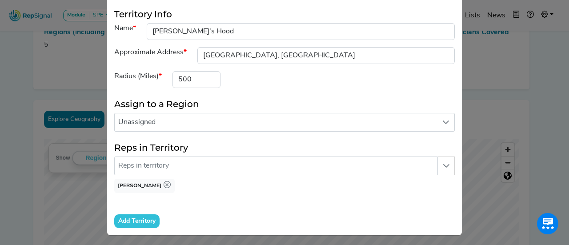
click at [136, 217] on input "Add Territory" at bounding box center [136, 221] width 45 height 14
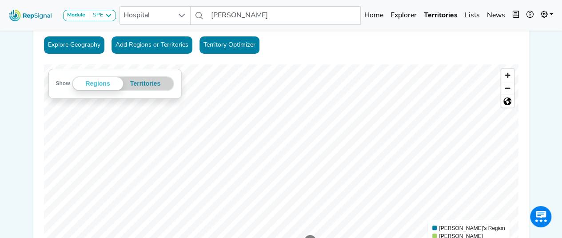
scroll to position [89, 0]
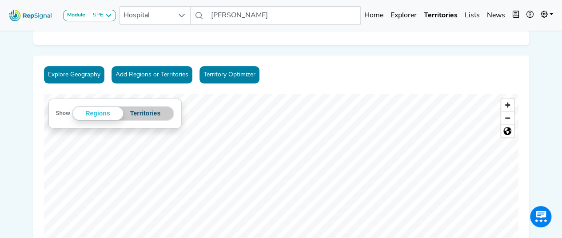
click at [146, 115] on button "Territories" at bounding box center [145, 113] width 45 height 13
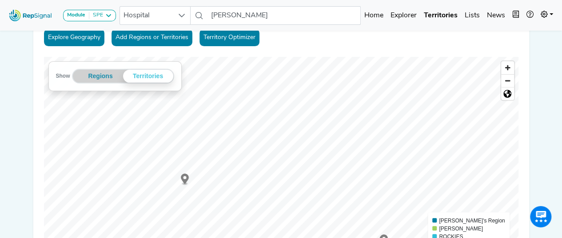
scroll to position [178, 0]
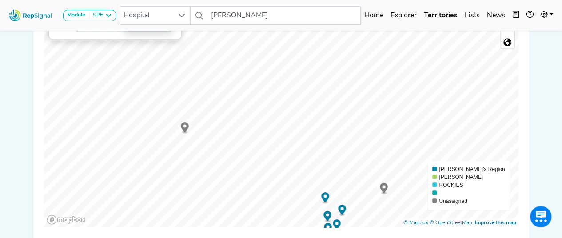
click at [188, 129] on icon "Map marker" at bounding box center [185, 128] width 8 height 12
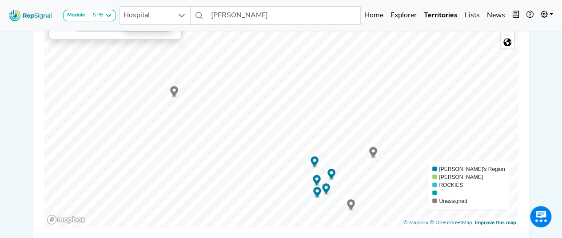
click at [374, 153] on icon "Map marker" at bounding box center [373, 152] width 8 height 10
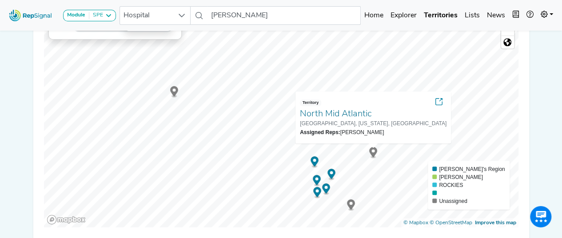
click at [351, 206] on icon "Map marker" at bounding box center [351, 205] width 8 height 10
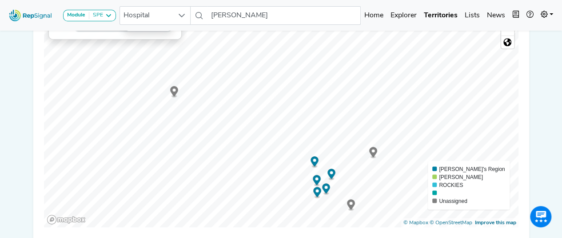
click at [351, 205] on circle "Map marker" at bounding box center [350, 203] width 3 height 3
click at [317, 162] on icon "Map marker" at bounding box center [315, 162] width 8 height 10
click at [332, 174] on icon "Map marker" at bounding box center [332, 174] width 8 height 10
click at [318, 185] on ellipse "Map marker" at bounding box center [317, 185] width 4 height 2
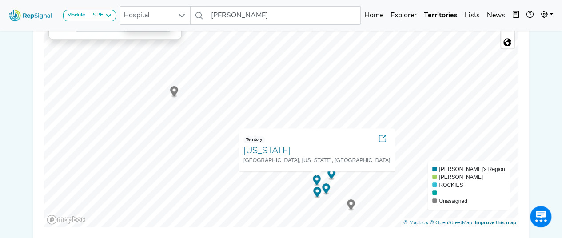
click at [326, 192] on icon "Map marker" at bounding box center [326, 189] width 8 height 10
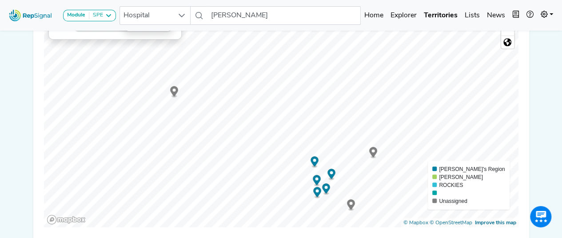
click at [318, 198] on ellipse "Map marker" at bounding box center [316, 197] width 5 height 3
click at [174, 90] on circle "Map marker" at bounding box center [174, 89] width 3 height 3
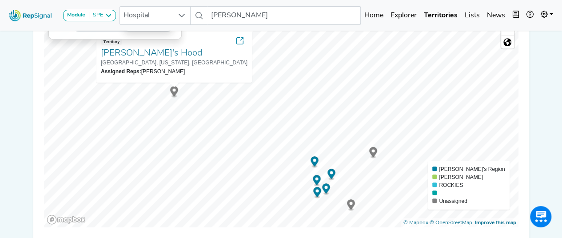
click at [196, 52] on div "Territory Orrin's Hood Seattle, Washington, United States Assigned Reps: Orrin …" at bounding box center [173, 55] width 147 height 41
click at [237, 43] on icon at bounding box center [240, 40] width 7 height 7
click at [317, 164] on icon "Map marker" at bounding box center [315, 163] width 8 height 12
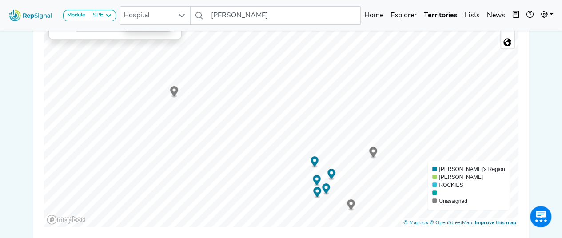
click at [317, 162] on icon "Map marker" at bounding box center [315, 162] width 8 height 10
drag, startPoint x: 133, startPoint y: 93, endPoint x: 141, endPoint y: 100, distance: 11.0
click at [141, 100] on icon "Map marker" at bounding box center [143, 98] width 8 height 10
click at [144, 98] on icon "Map marker" at bounding box center [143, 98] width 8 height 10
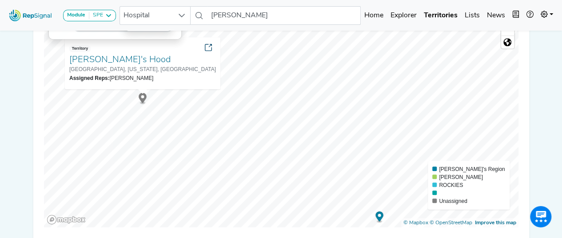
click at [205, 47] on icon at bounding box center [208, 47] width 7 height 7
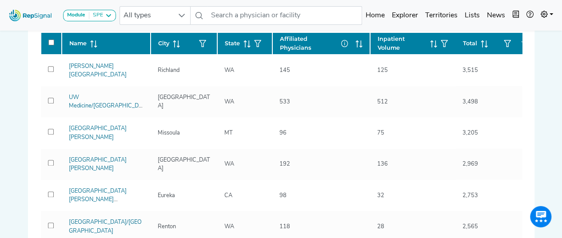
scroll to position [492, 0]
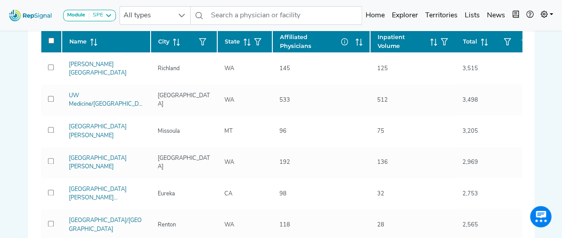
click at [110, 73] on div "[PERSON_NAME][GEOGRAPHIC_DATA]" at bounding box center [106, 68] width 85 height 17
click at [79, 70] on link "[PERSON_NAME][GEOGRAPHIC_DATA]" at bounding box center [98, 69] width 58 height 14
click at [542, 15] on icon at bounding box center [544, 14] width 7 height 7
click at [553, 12] on link at bounding box center [548, 16] width 20 height 18
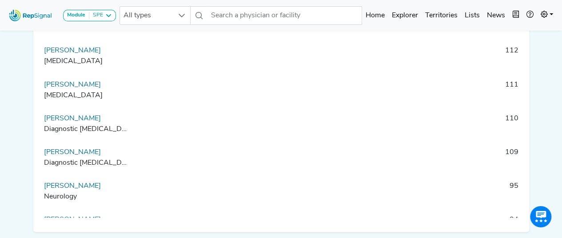
scroll to position [776, 0]
